Goal: Communication & Community: Answer question/provide support

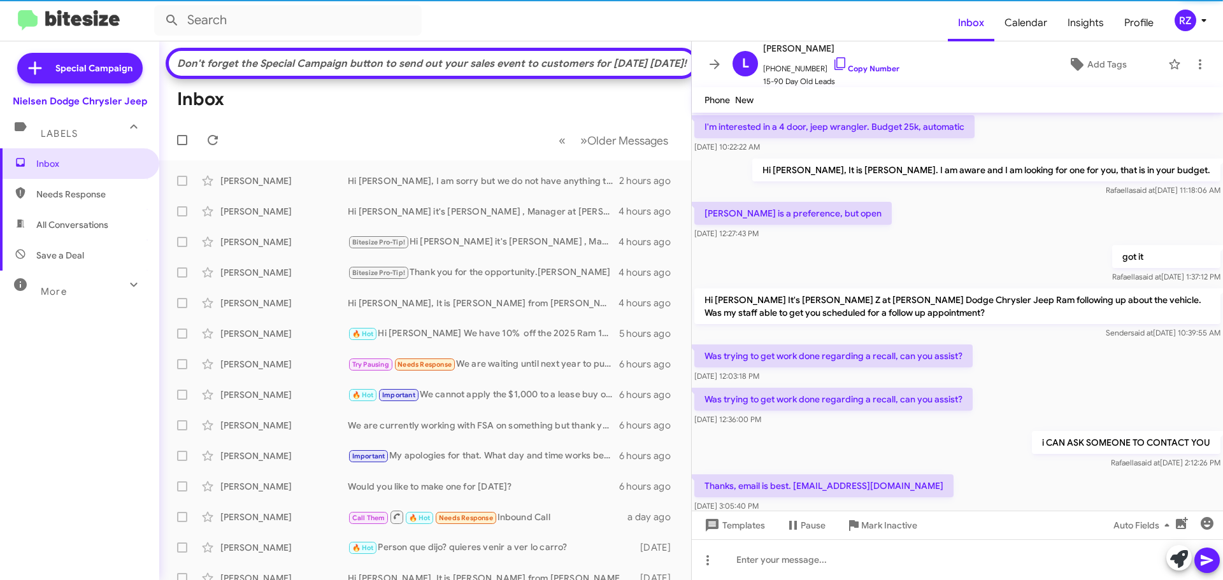
scroll to position [621, 0]
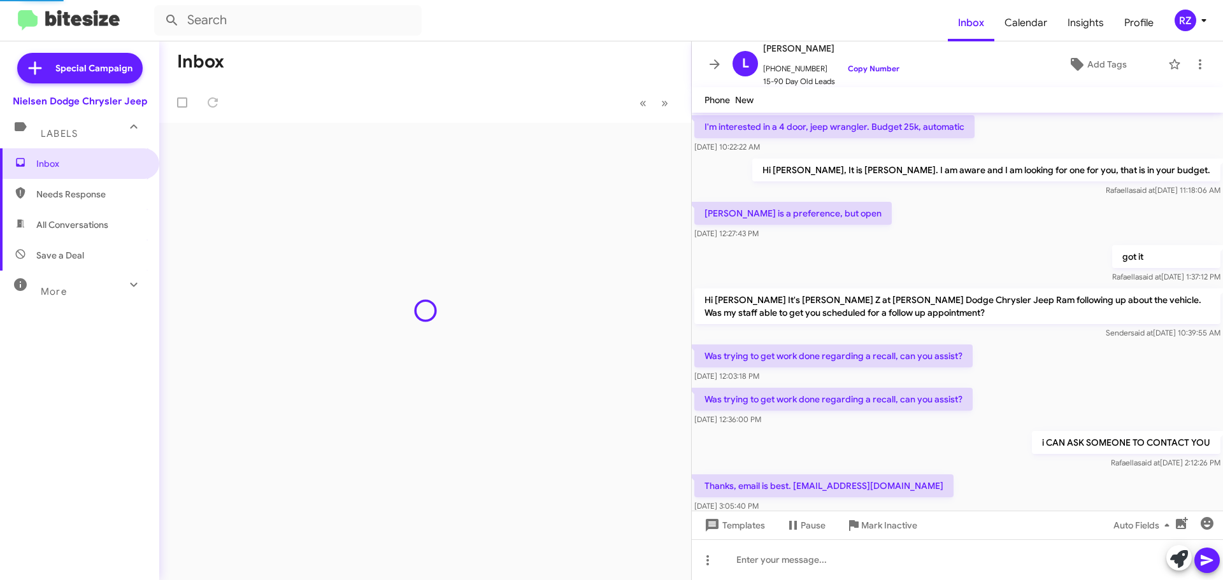
scroll to position [621, 0]
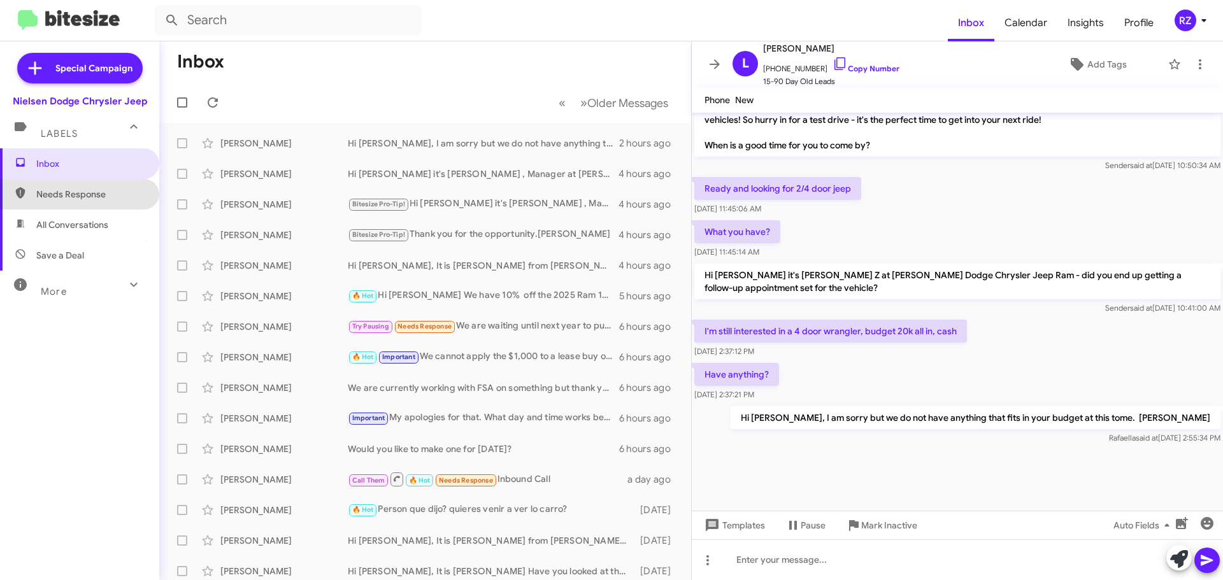
click at [115, 198] on span "Needs Response" at bounding box center [90, 194] width 108 height 13
type input "in:needs-response"
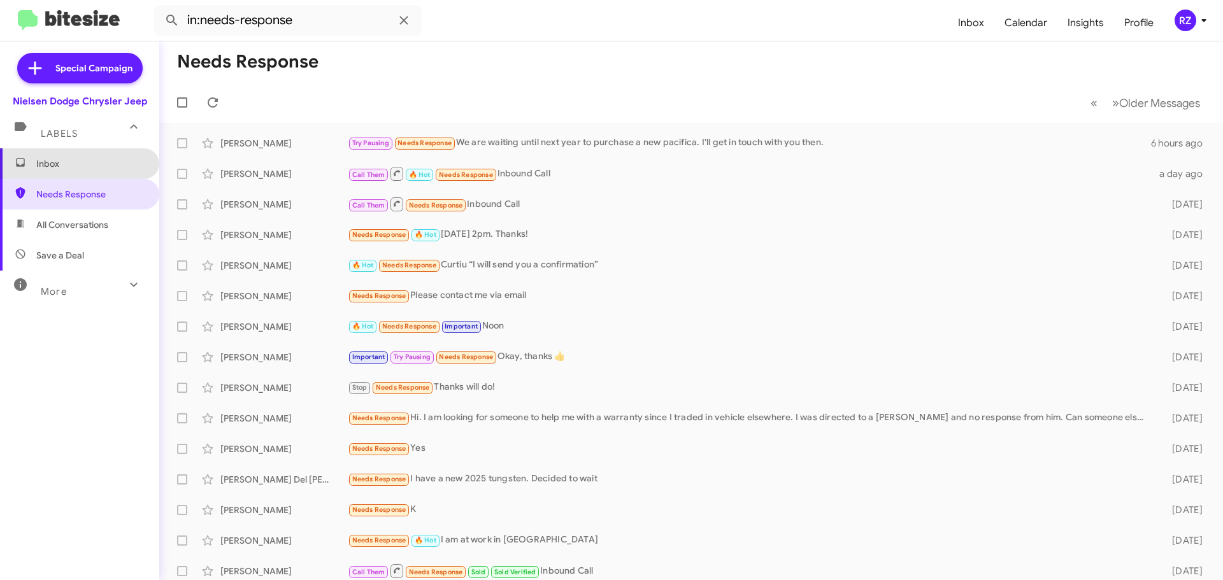
click at [93, 171] on span "Inbox" at bounding box center [79, 163] width 159 height 31
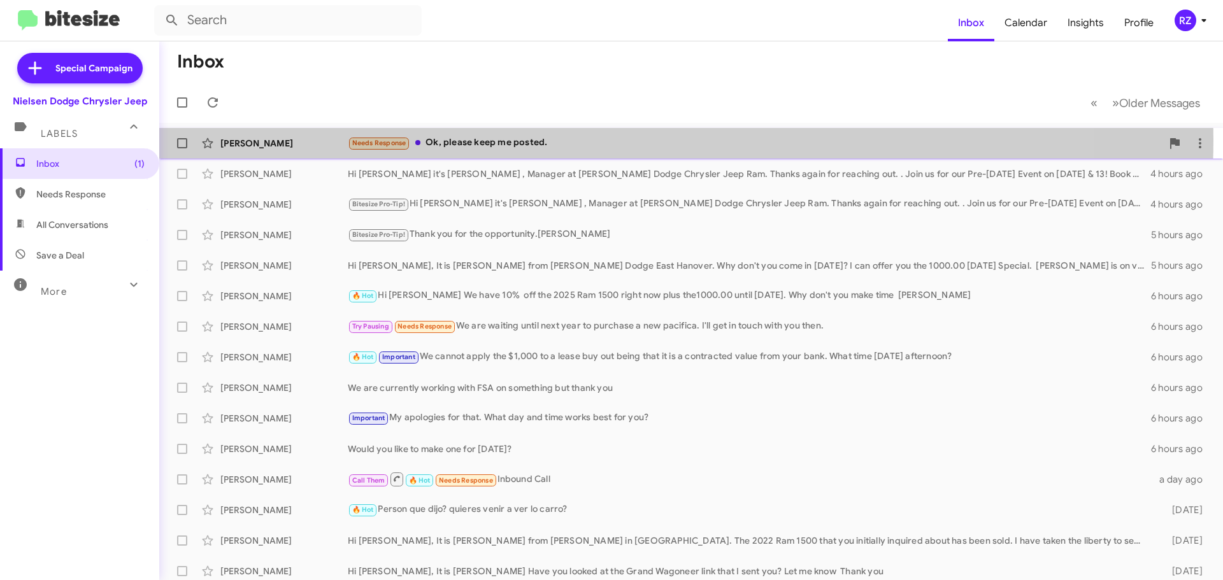
click at [587, 140] on div "Needs Response Ok, please keep me posted." at bounding box center [755, 143] width 814 height 15
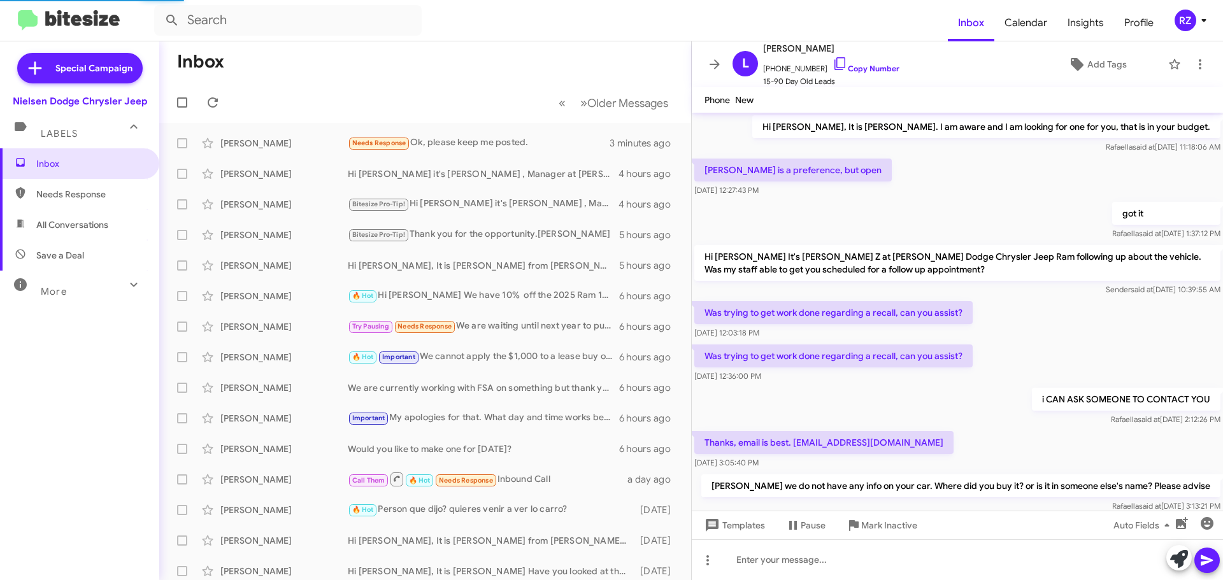
scroll to position [621, 0]
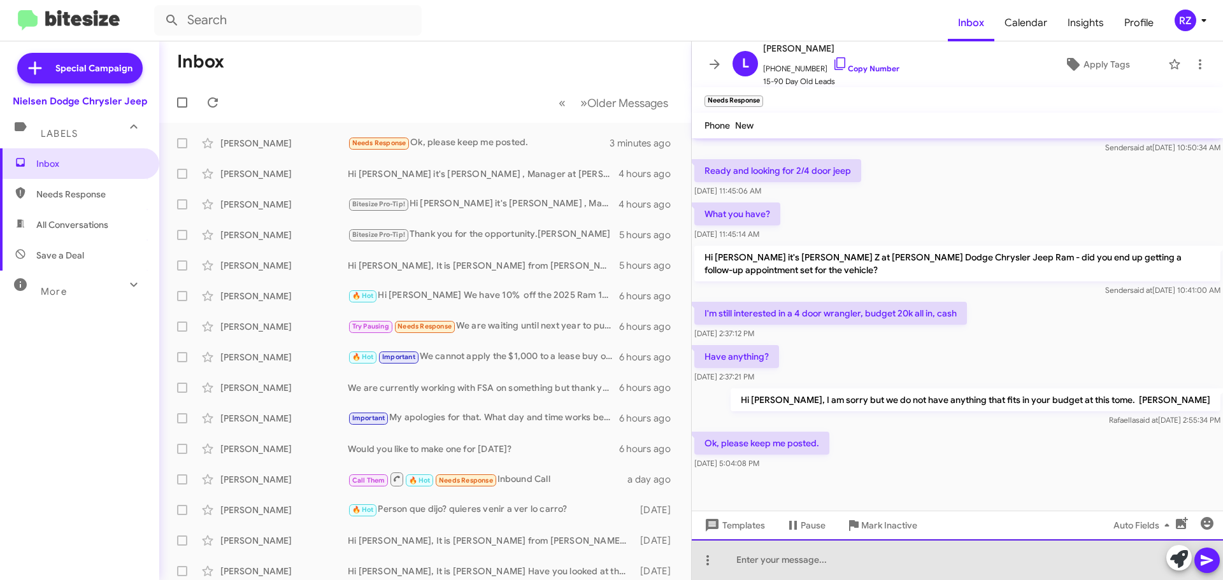
click at [756, 554] on div at bounding box center [957, 560] width 531 height 41
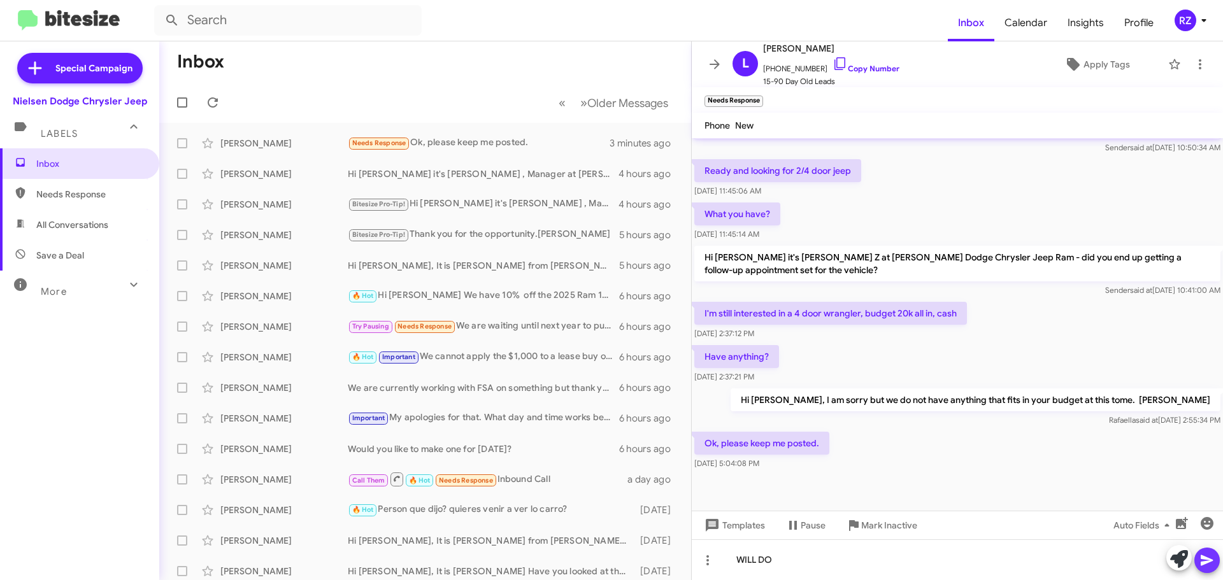
click at [1213, 558] on icon at bounding box center [1207, 560] width 15 height 15
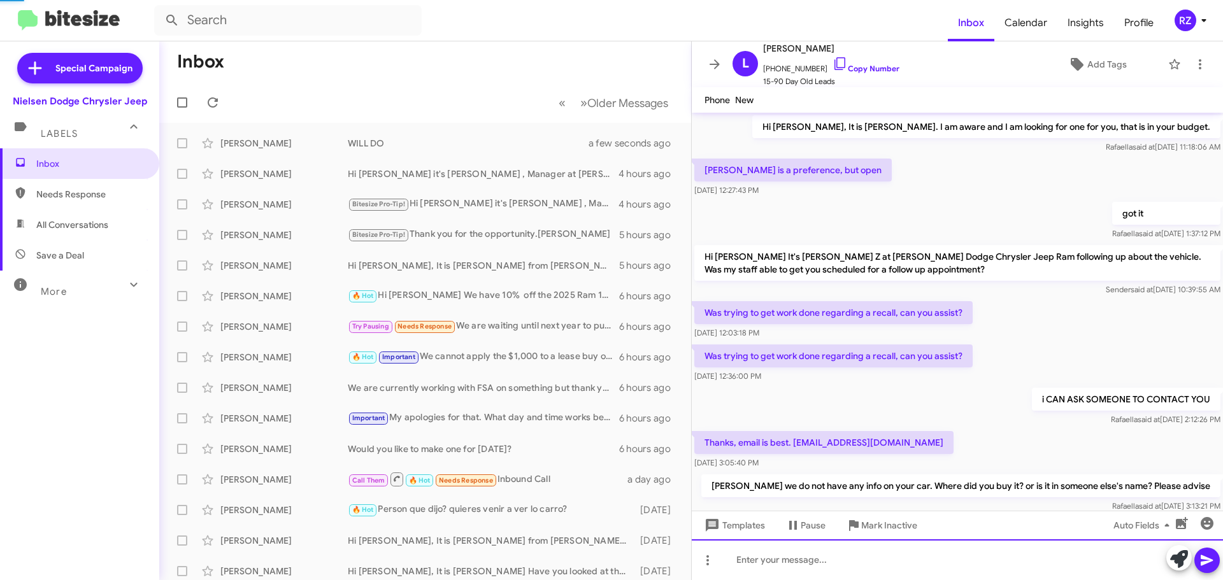
scroll to position [64, 0]
